Goal: Find specific page/section: Find specific page/section

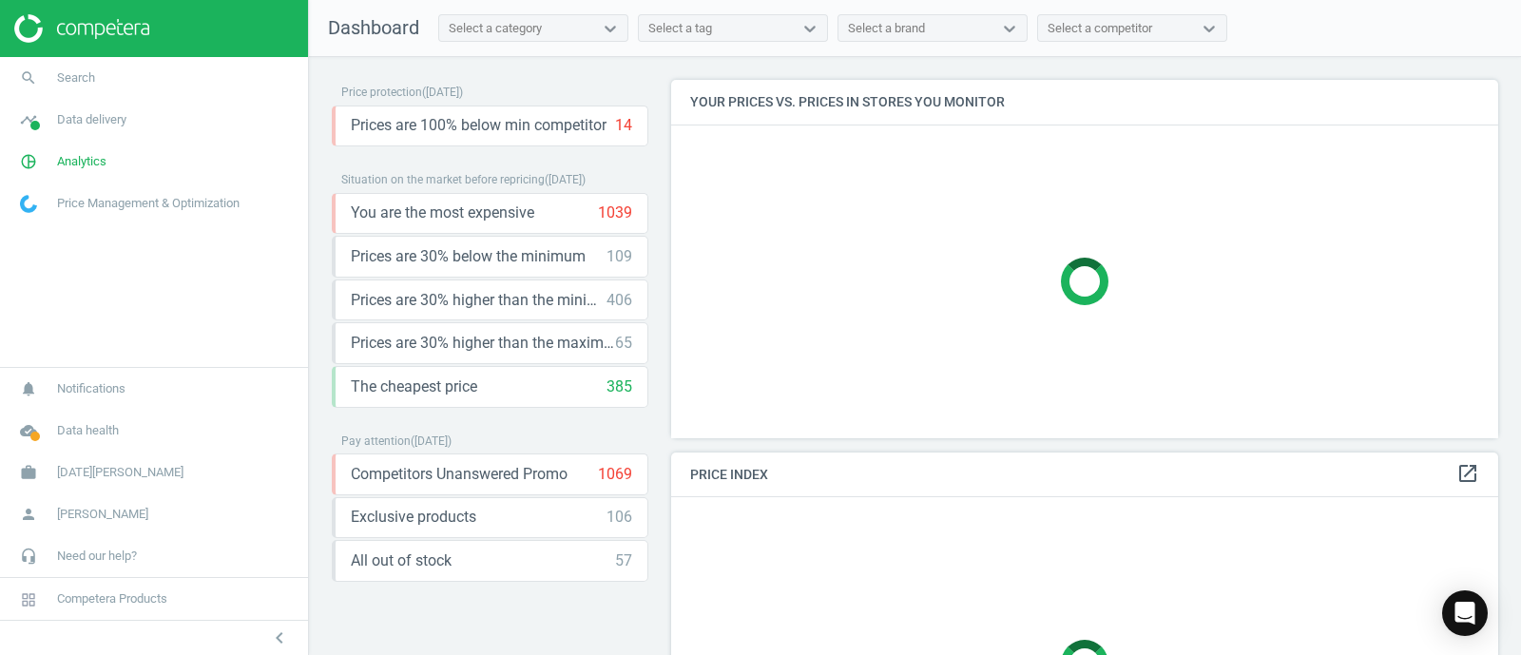
scroll to position [394, 845]
click at [104, 72] on link "search Search" at bounding box center [154, 78] width 308 height 42
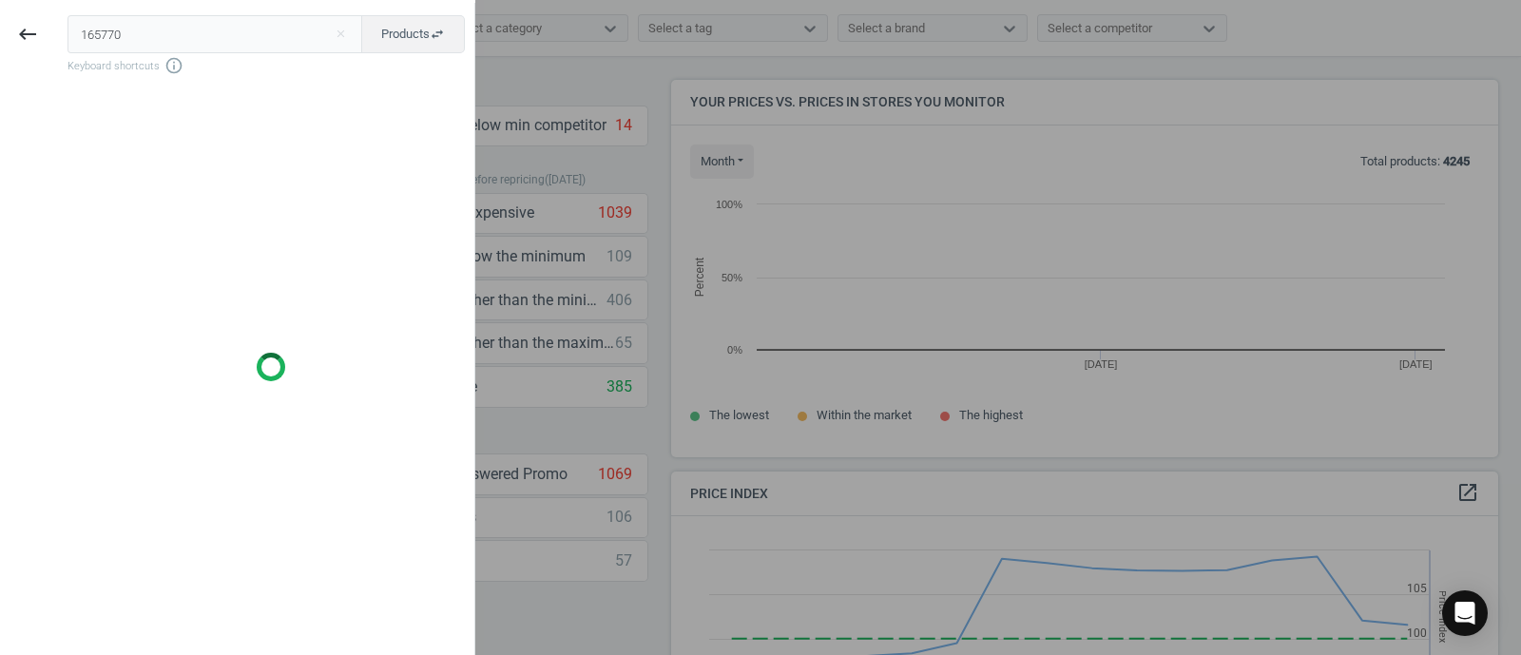
scroll to position [413, 845]
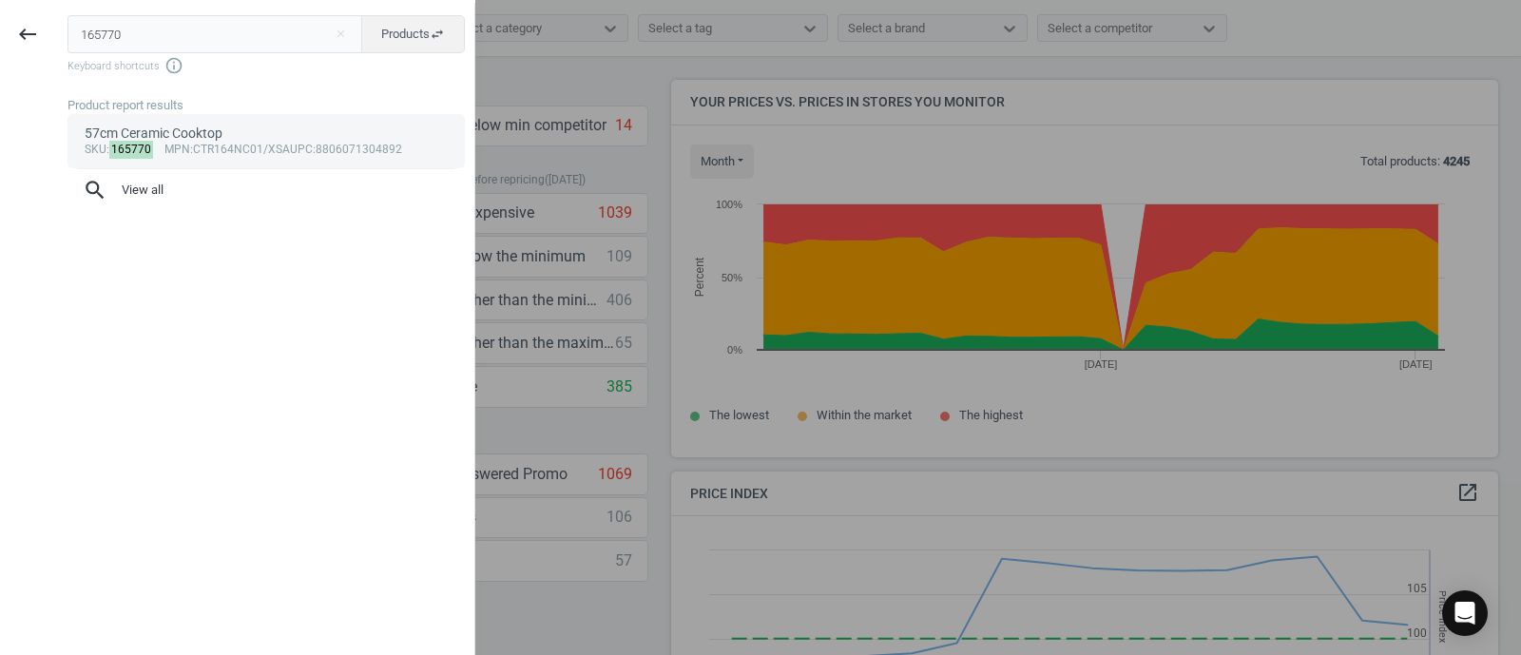
type input "165770"
click at [154, 136] on div "57cm Ceramic Cooktop" at bounding box center [267, 134] width 364 height 18
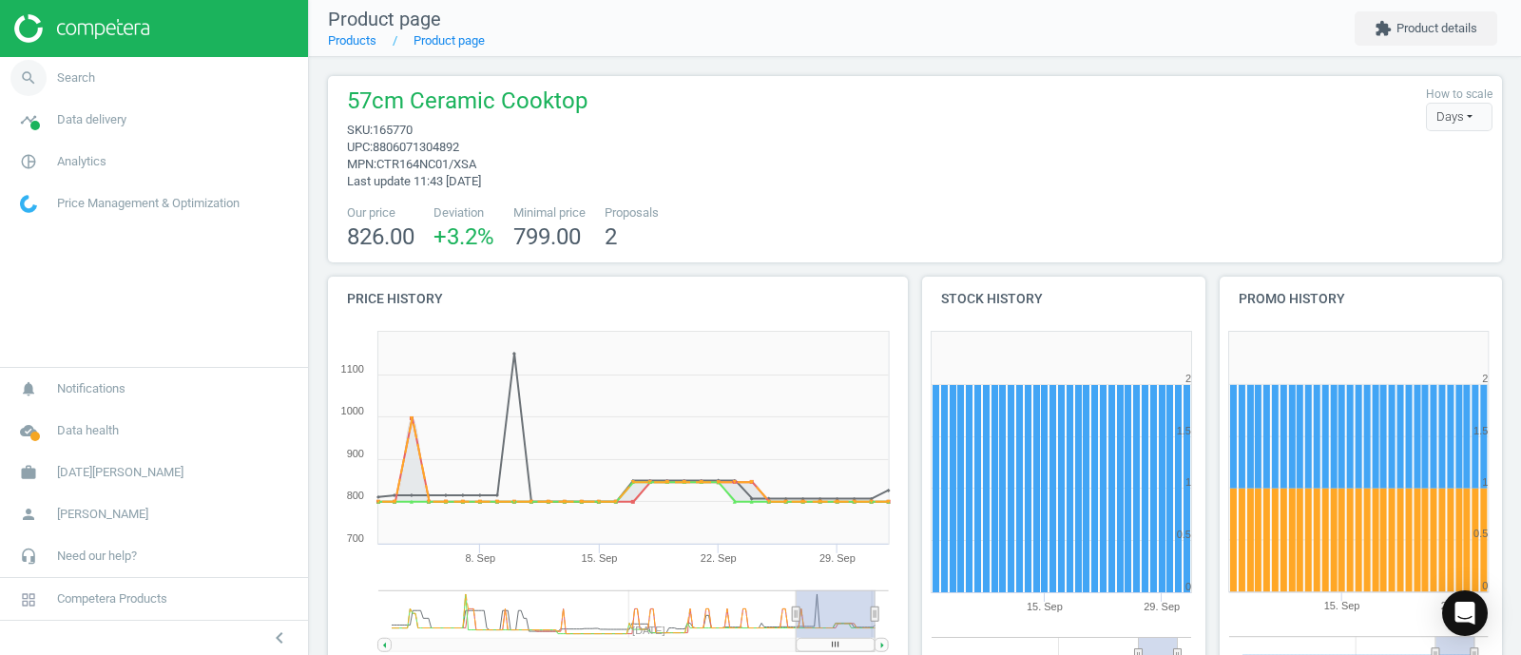
click at [86, 79] on span "Search" at bounding box center [76, 77] width 38 height 17
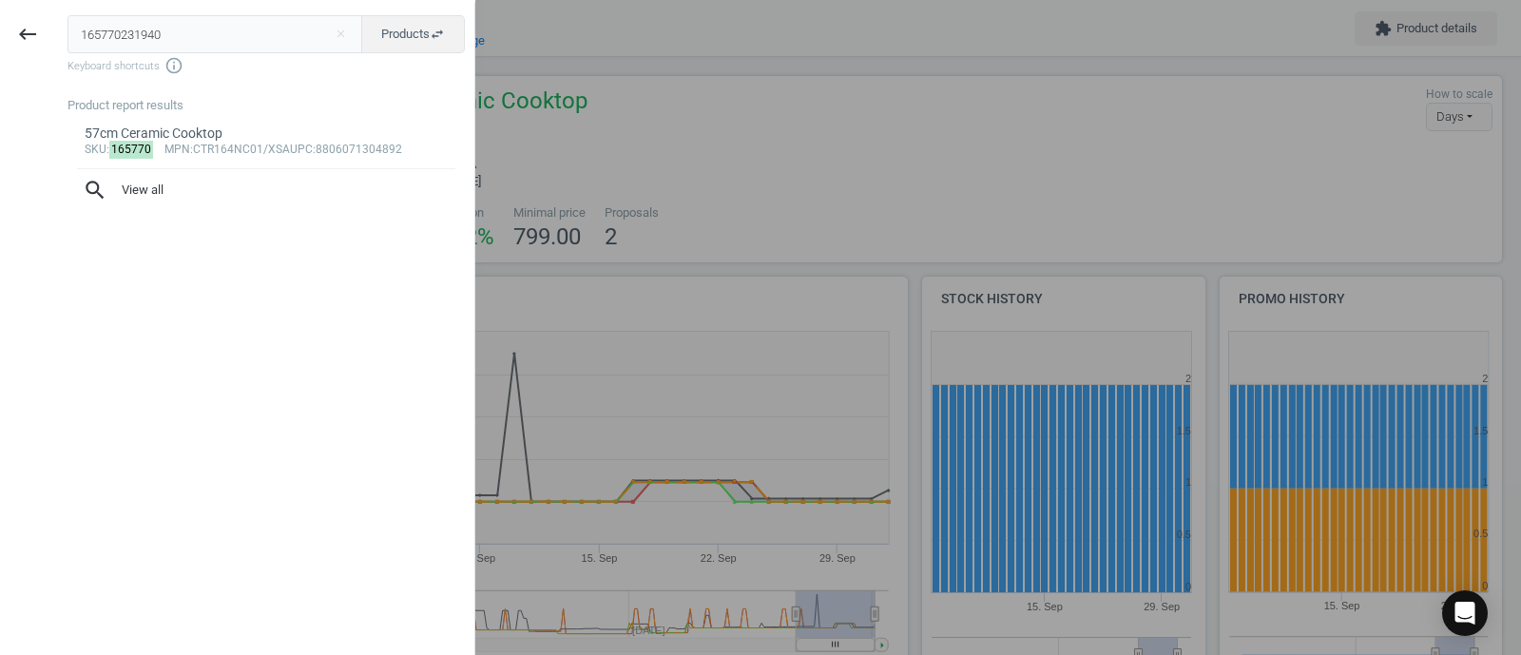
click at [151, 32] on input "165770231940" at bounding box center [216, 34] width 296 height 38
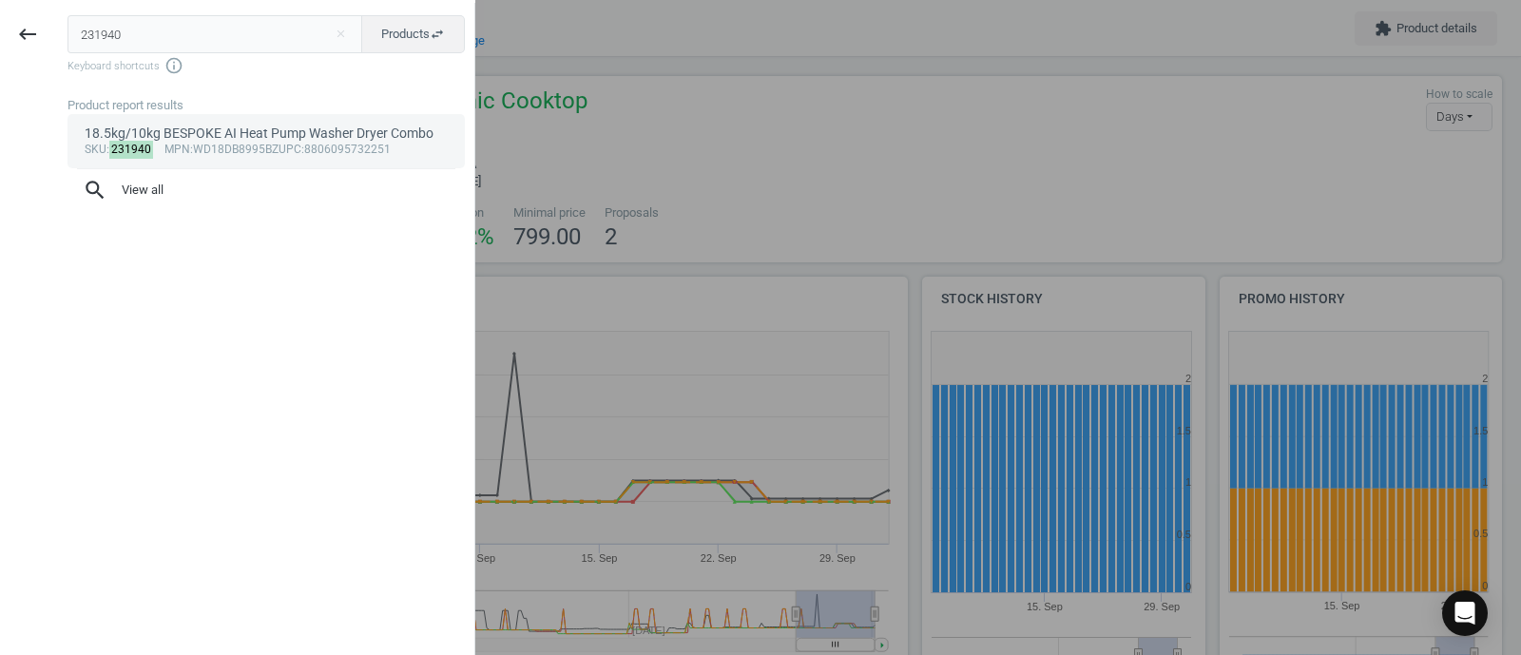
type input "231940"
click at [171, 121] on link "18.5kg/10kg BESPOKE AI Heat Pump Washer Dryer Combo sku : 231940 mpn :WD18DB899…" at bounding box center [266, 140] width 397 height 53
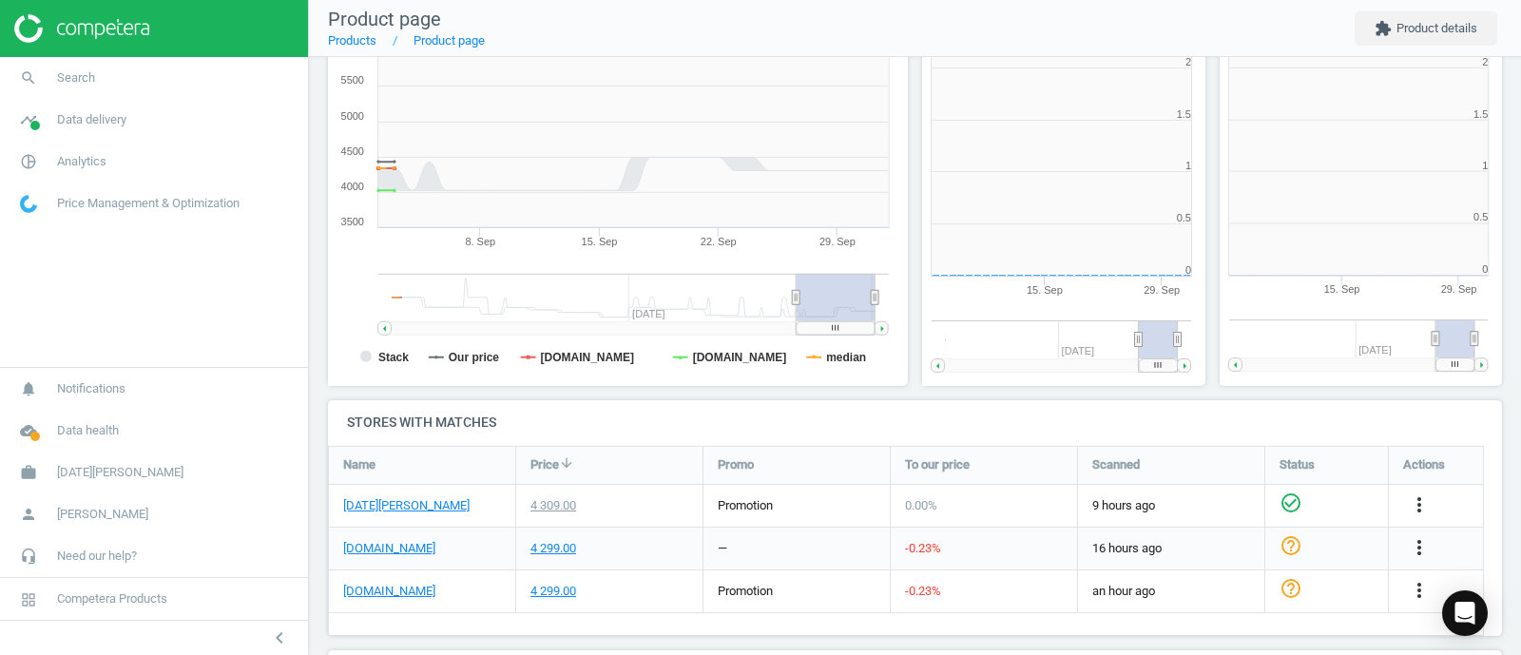
scroll to position [417, 315]
